Goal: Transaction & Acquisition: Register for event/course

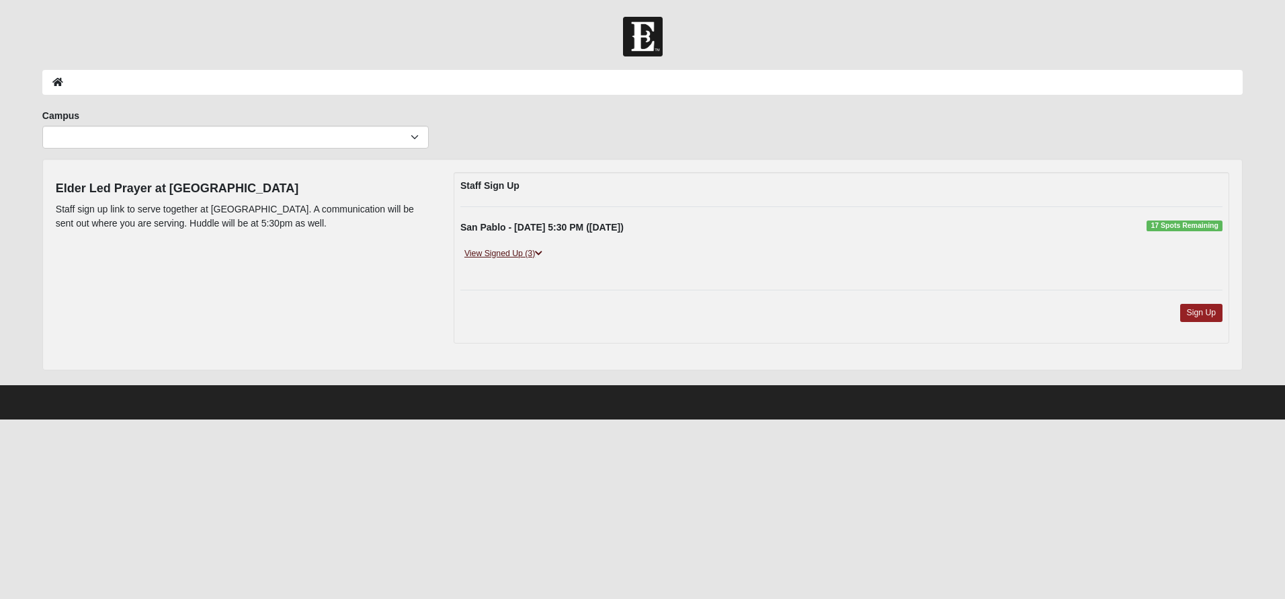
click at [486, 253] on link "View Signed Up (3)" at bounding box center [503, 254] width 86 height 14
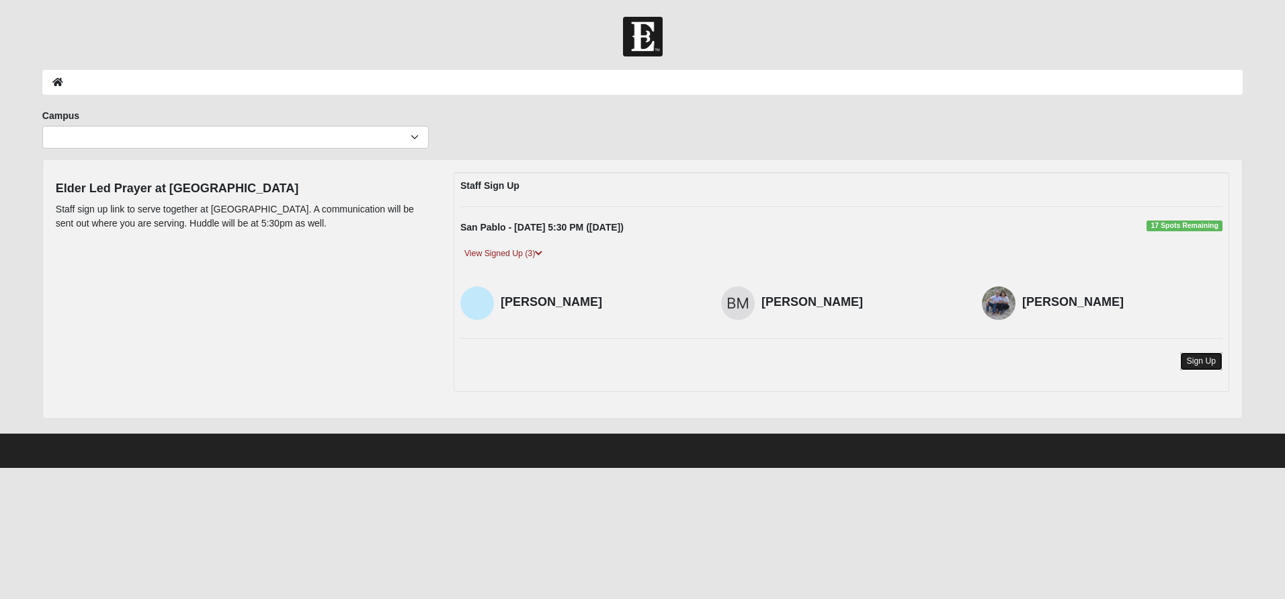
click at [1208, 362] on link "Sign Up" at bounding box center [1201, 361] width 43 height 18
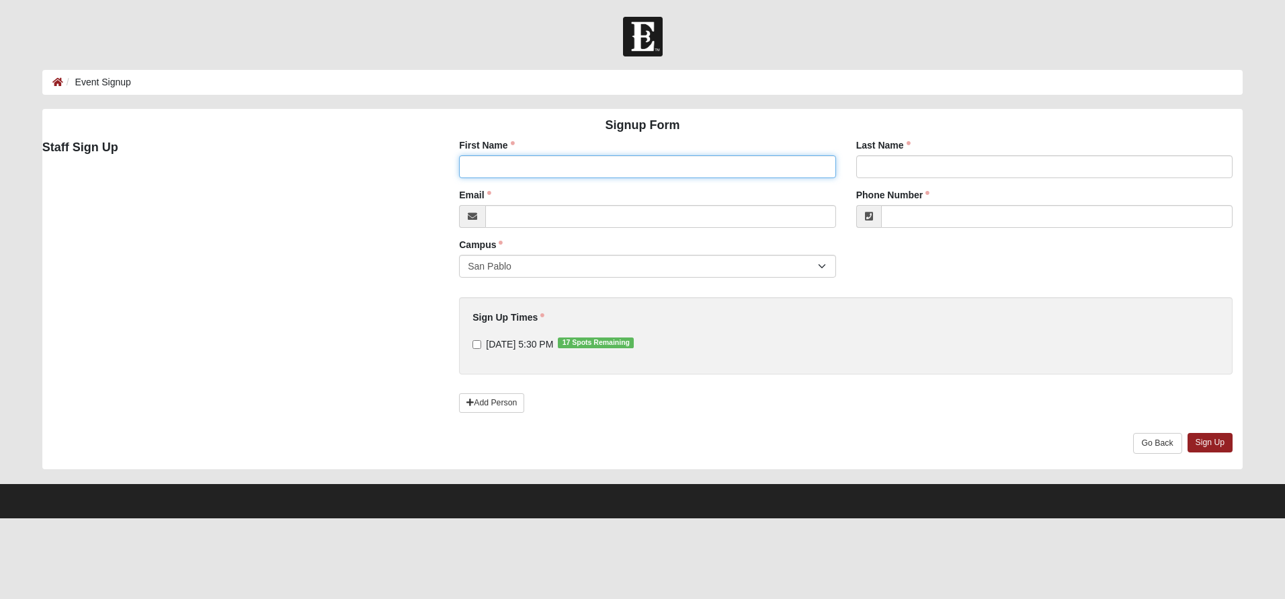
click at [561, 169] on input "First Name" at bounding box center [647, 166] width 376 height 23
type input "[PERSON_NAME]"
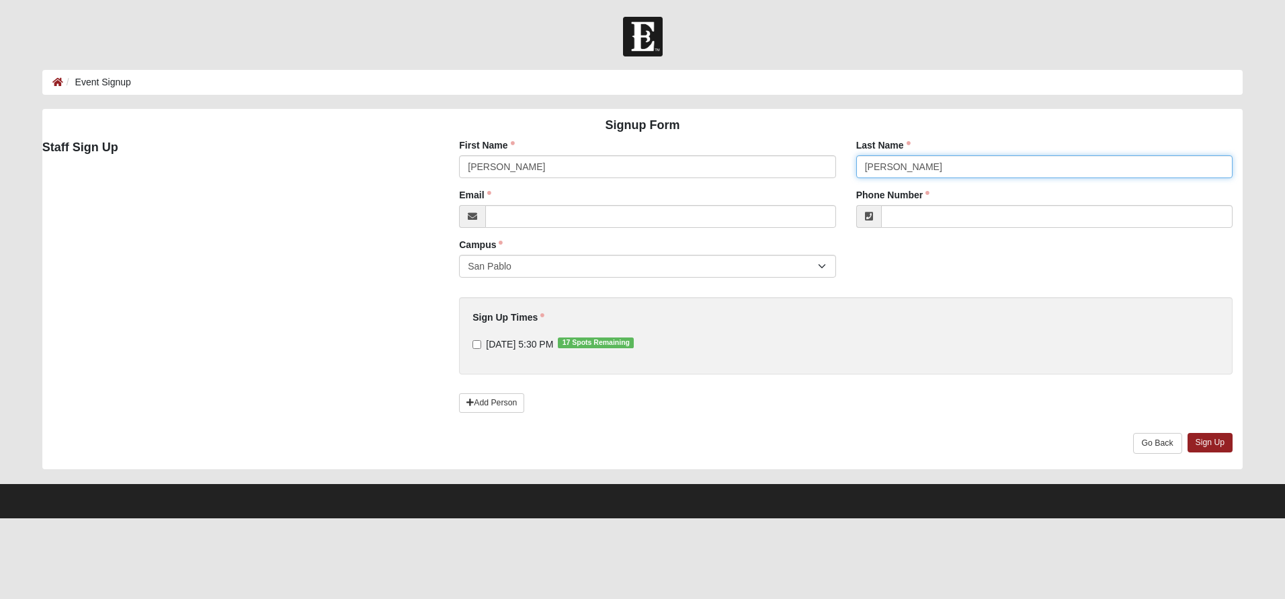
type input "Sauls"
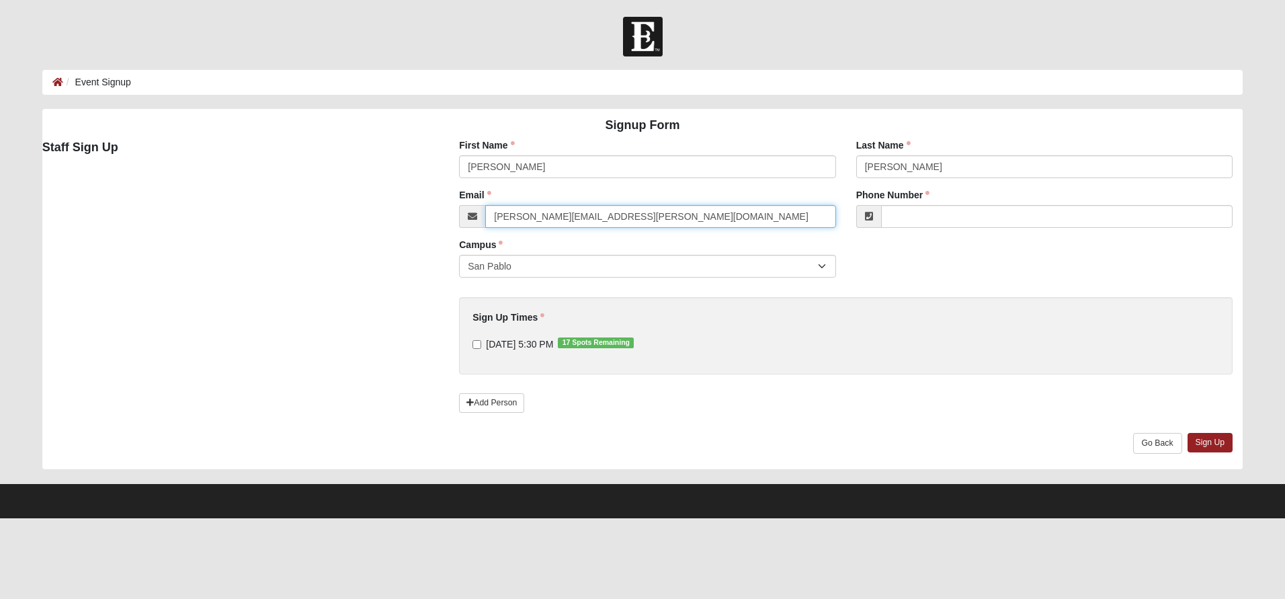
type input "mackey.sauls@coe22.com"
type input "(229) 560-7021"
click at [476, 341] on input "8/19/2025 5:30 PM 17 Spots Remaining" at bounding box center [476, 344] width 9 height 9
checkbox input "true"
click at [1209, 441] on link "Sign Up" at bounding box center [1210, 442] width 46 height 19
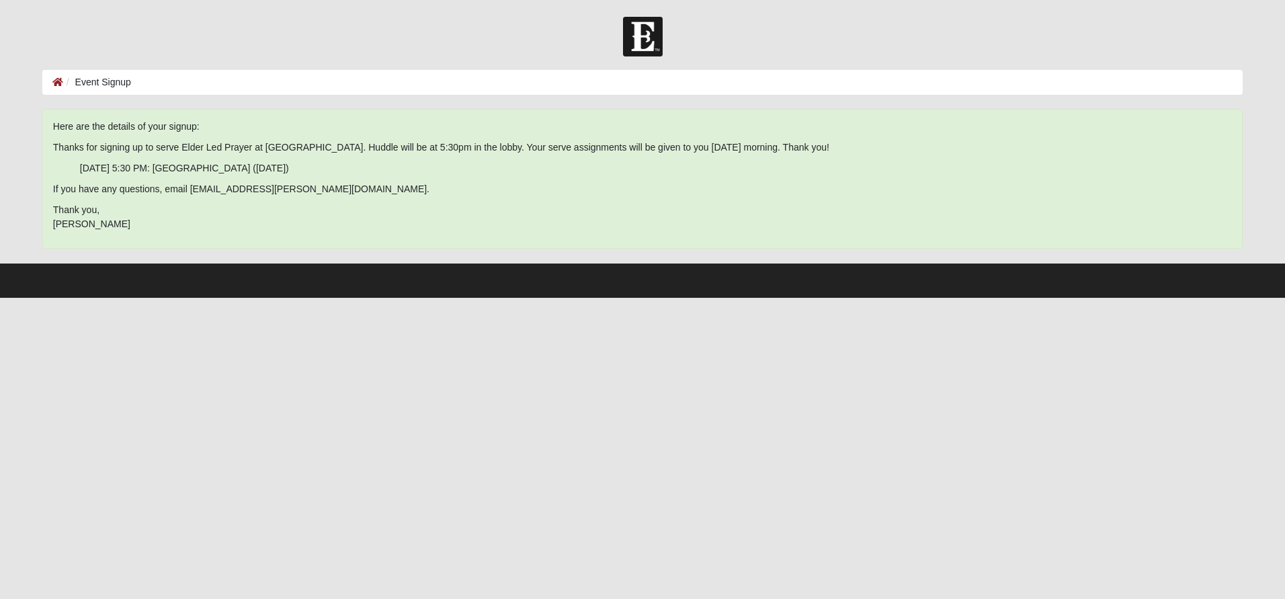
click at [1143, 298] on html "Log In Event Signup Event Signup Error Here are the details of your signup: 8/1…" at bounding box center [642, 149] width 1285 height 298
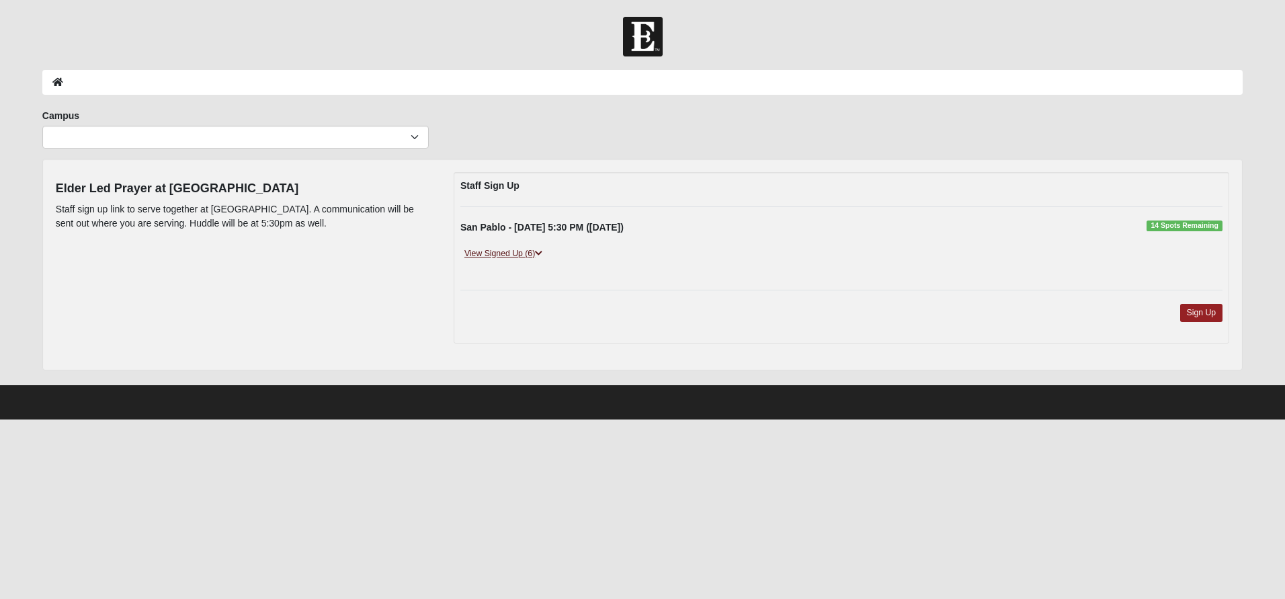
click at [510, 257] on link "View Signed Up (6)" at bounding box center [503, 254] width 86 height 14
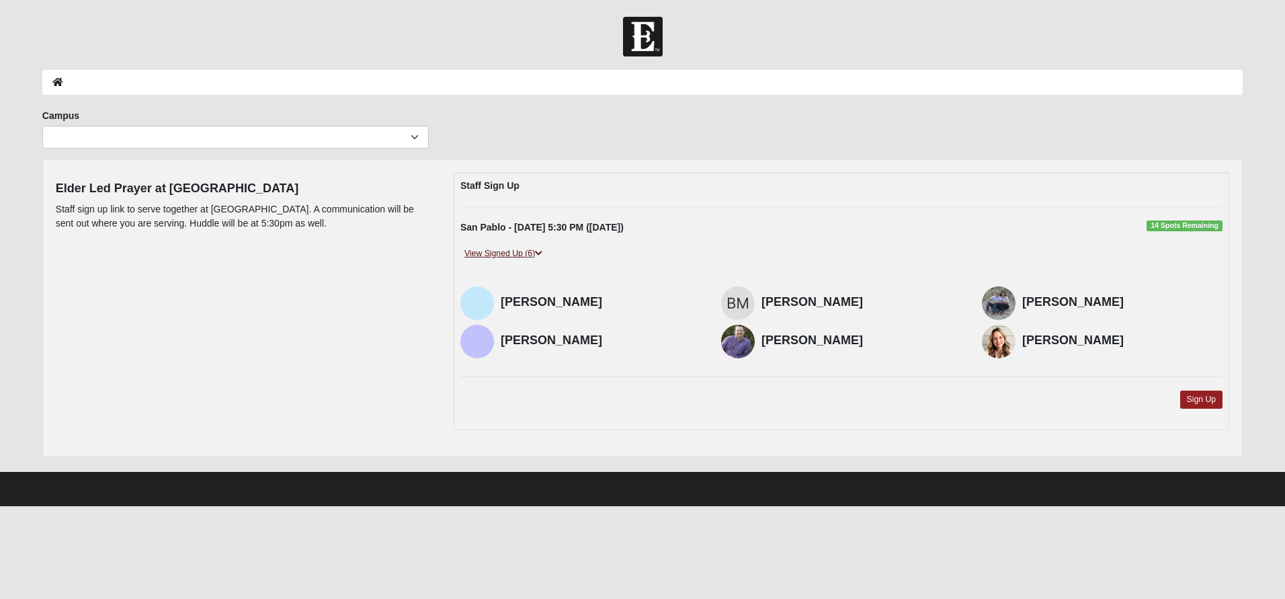
click at [517, 257] on link "View Signed Up (6)" at bounding box center [503, 254] width 86 height 14
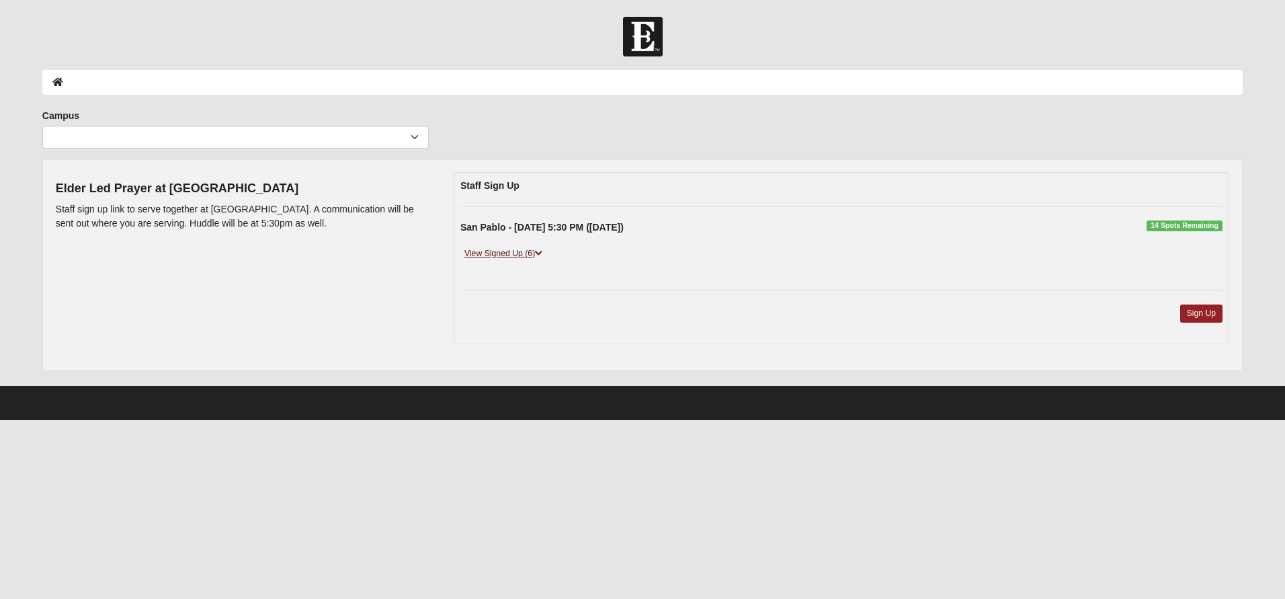
click at [518, 255] on link "View Signed Up (6)" at bounding box center [503, 254] width 86 height 14
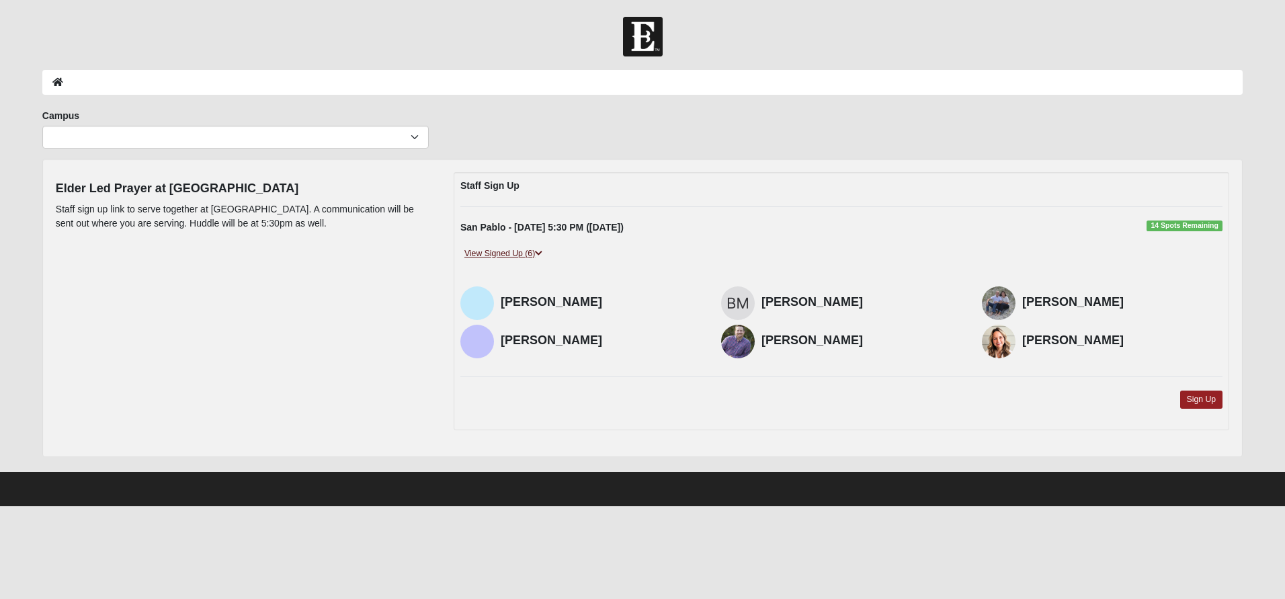
click at [518, 255] on link "View Signed Up (6)" at bounding box center [503, 254] width 86 height 14
